Goal: Book appointment/travel/reservation

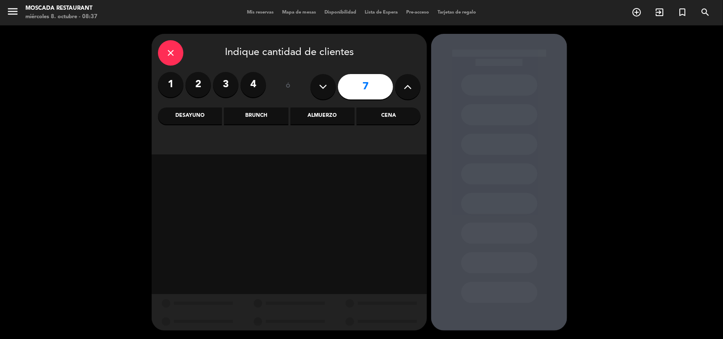
click at [410, 85] on icon at bounding box center [408, 87] width 8 height 13
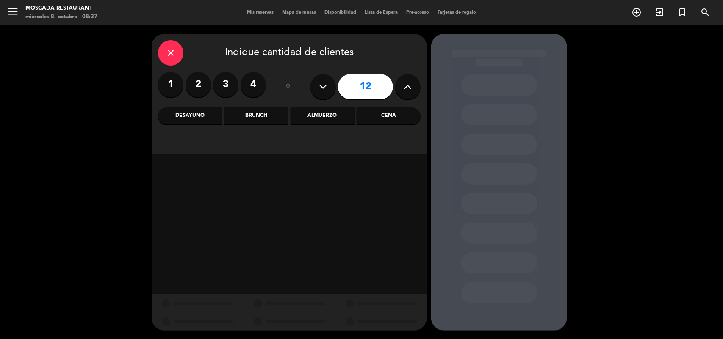
click at [410, 85] on icon at bounding box center [408, 87] width 8 height 13
click at [410, 86] on icon at bounding box center [408, 87] width 8 height 13
type input "16"
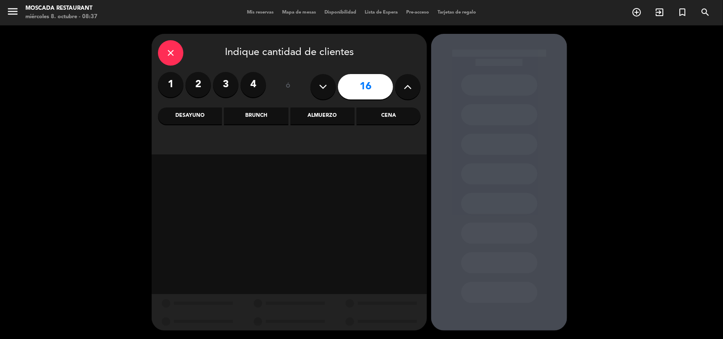
click at [380, 121] on div "Cena" at bounding box center [389, 116] width 64 height 17
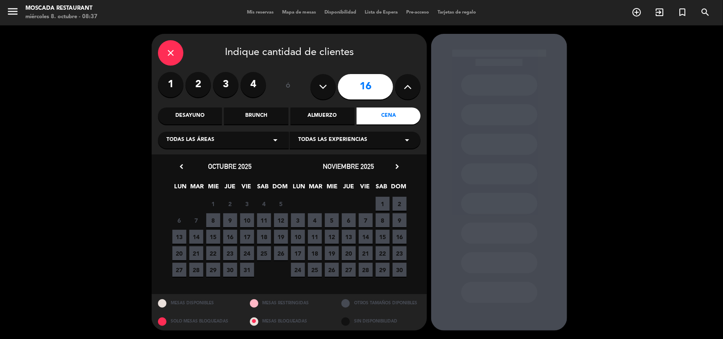
click at [233, 223] on span "9" at bounding box center [230, 221] width 14 height 14
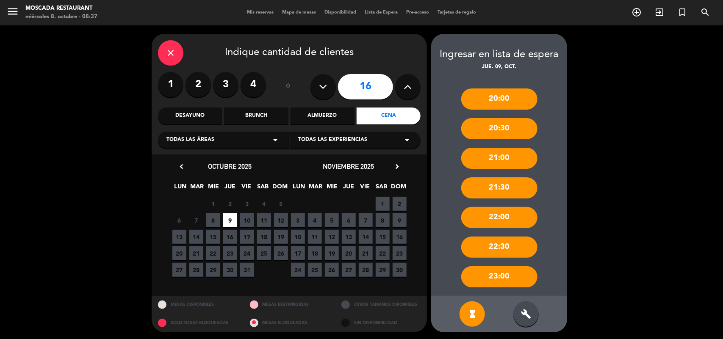
click at [230, 236] on span "16" at bounding box center [230, 237] width 14 height 14
click at [528, 314] on icon "build" at bounding box center [526, 314] width 10 height 10
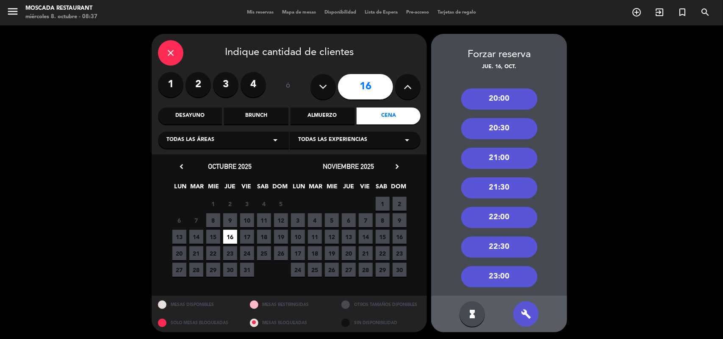
click at [511, 161] on div "21:00" at bounding box center [499, 158] width 76 height 21
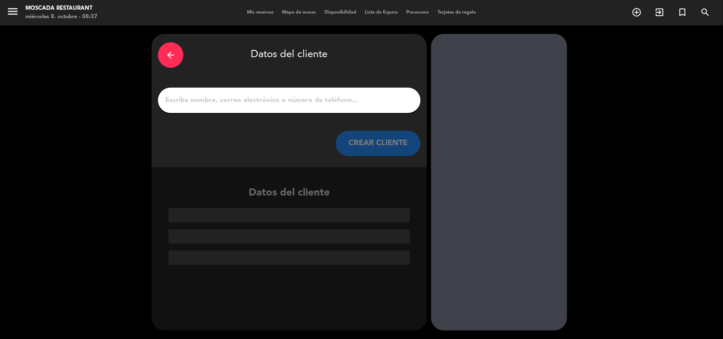
click at [300, 106] on div at bounding box center [289, 100] width 263 height 25
paste input "[PERSON_NAME]"
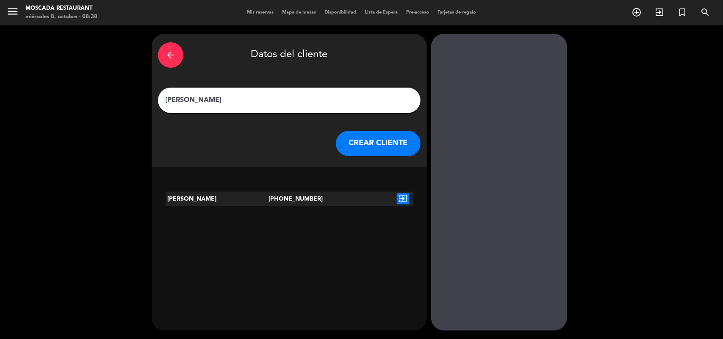
type input "[PERSON_NAME]"
click at [403, 198] on icon "exit_to_app" at bounding box center [403, 199] width 12 height 11
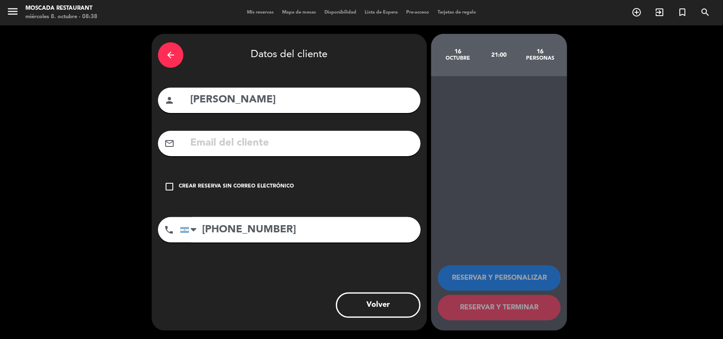
click at [222, 183] on div "Crear reserva sin correo electrónico" at bounding box center [236, 187] width 115 height 8
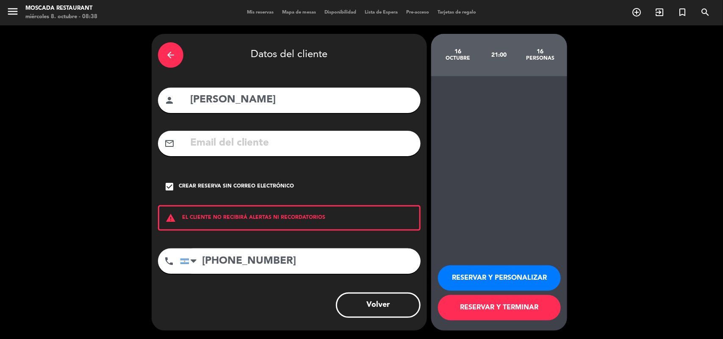
click at [471, 310] on button "RESERVAR Y TERMINAR" at bounding box center [499, 307] width 123 height 25
